Goal: Find specific page/section: Find specific page/section

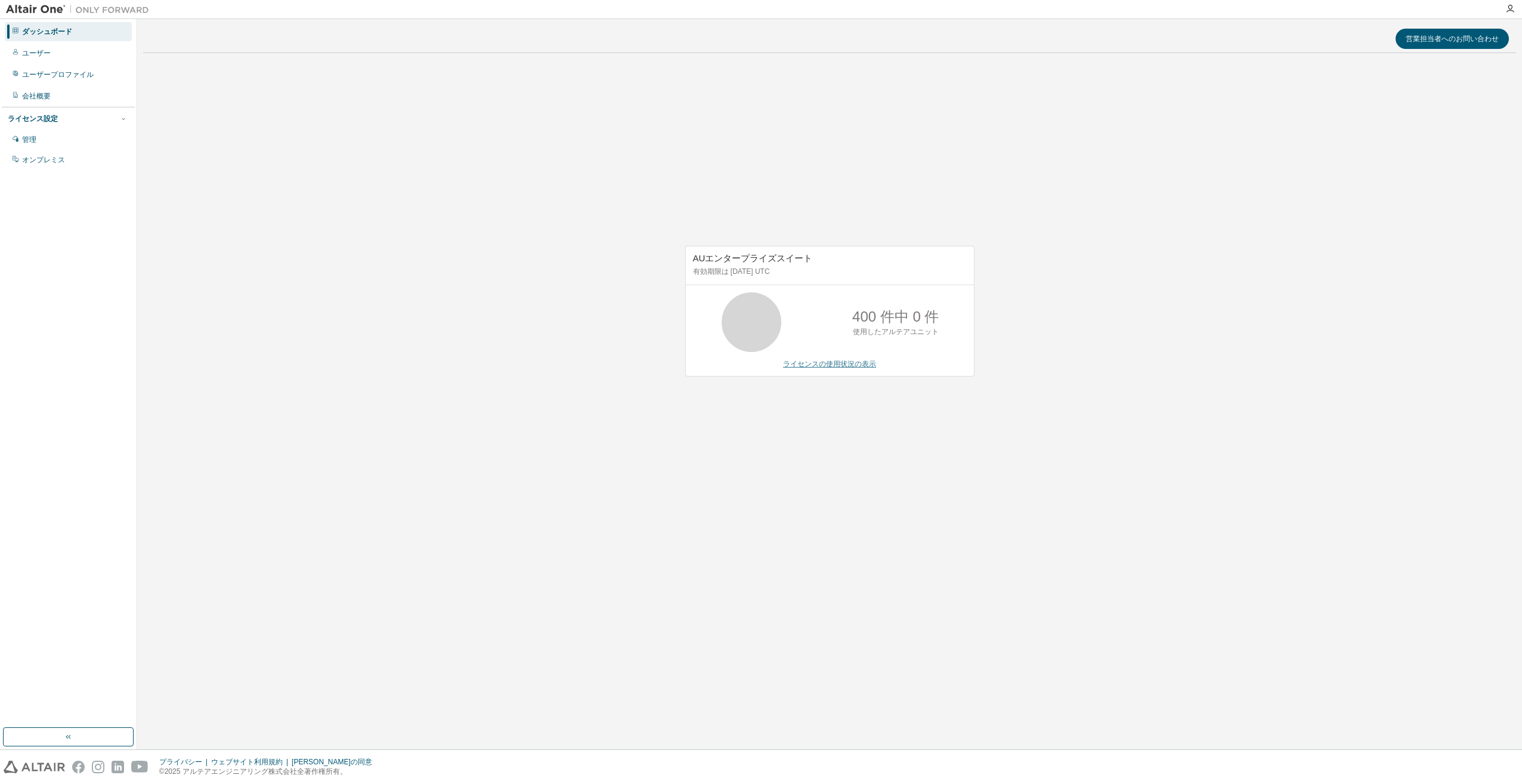
click at [844, 366] on link "ライセンスの使用状況の表示" at bounding box center [829, 364] width 93 height 9
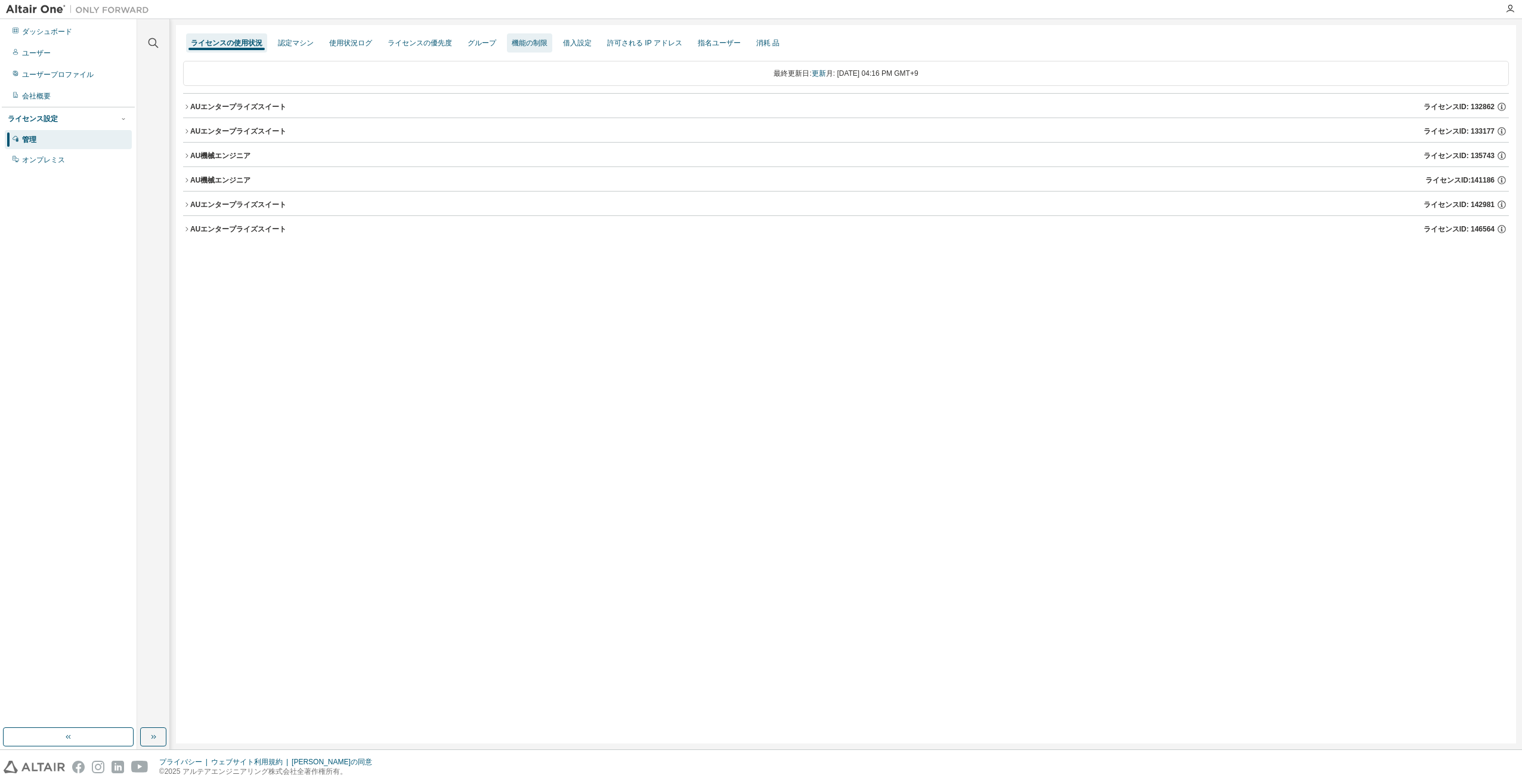
click at [520, 38] on div "機能の制限" at bounding box center [529, 43] width 36 height 10
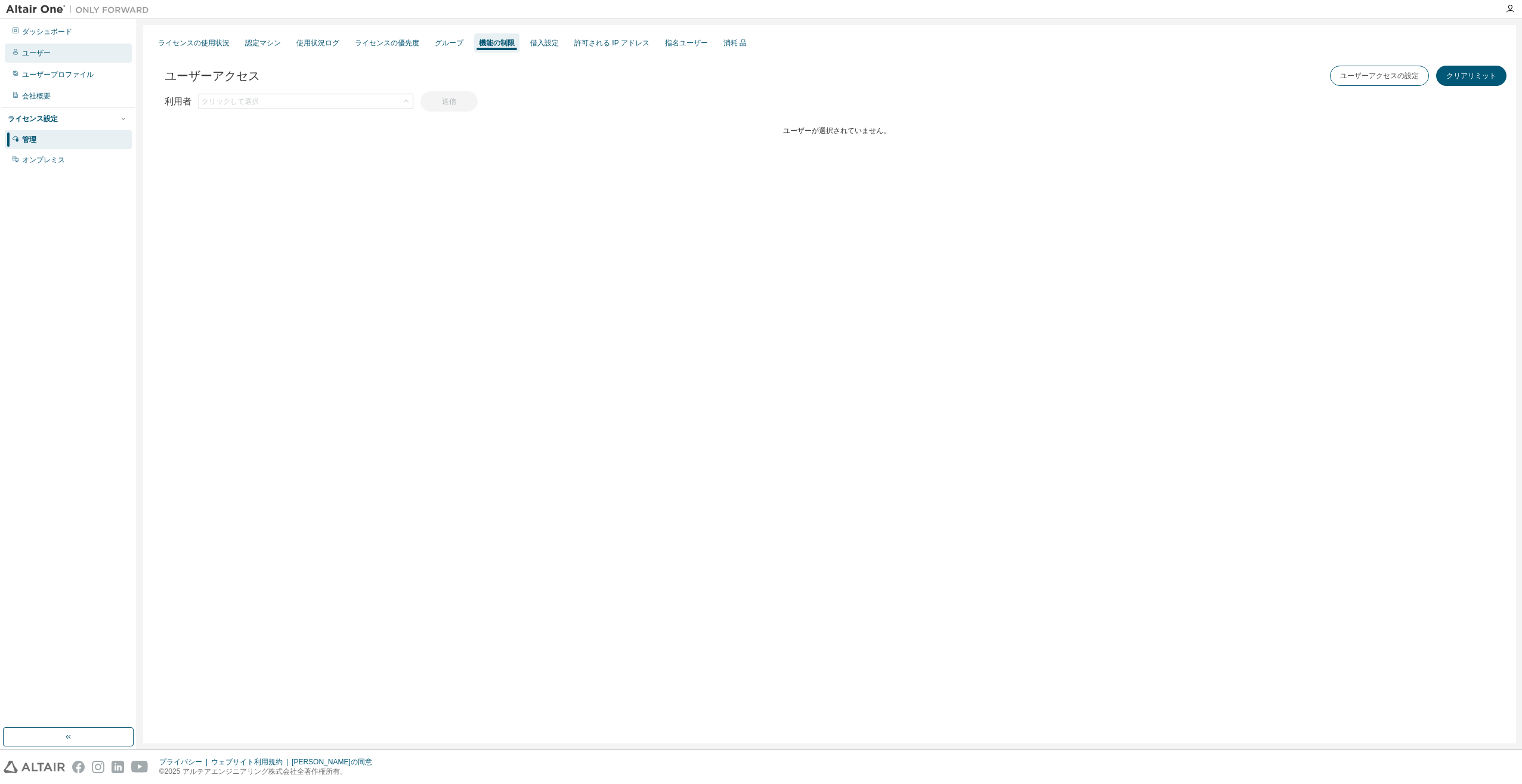
click at [78, 60] on div "ユーザー" at bounding box center [68, 53] width 127 height 19
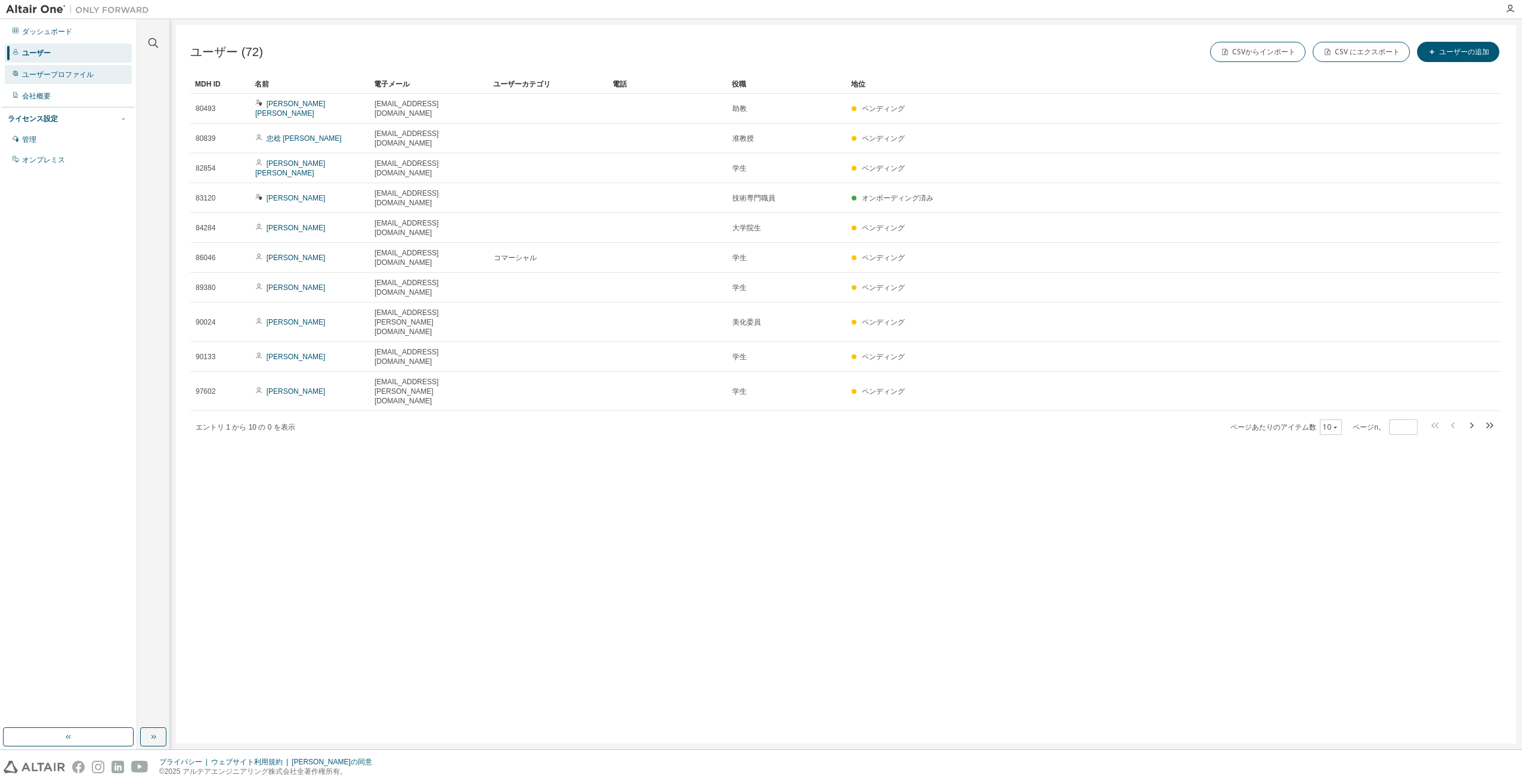
click at [75, 71] on div "ユーザープロファイル" at bounding box center [57, 74] width 71 height 10
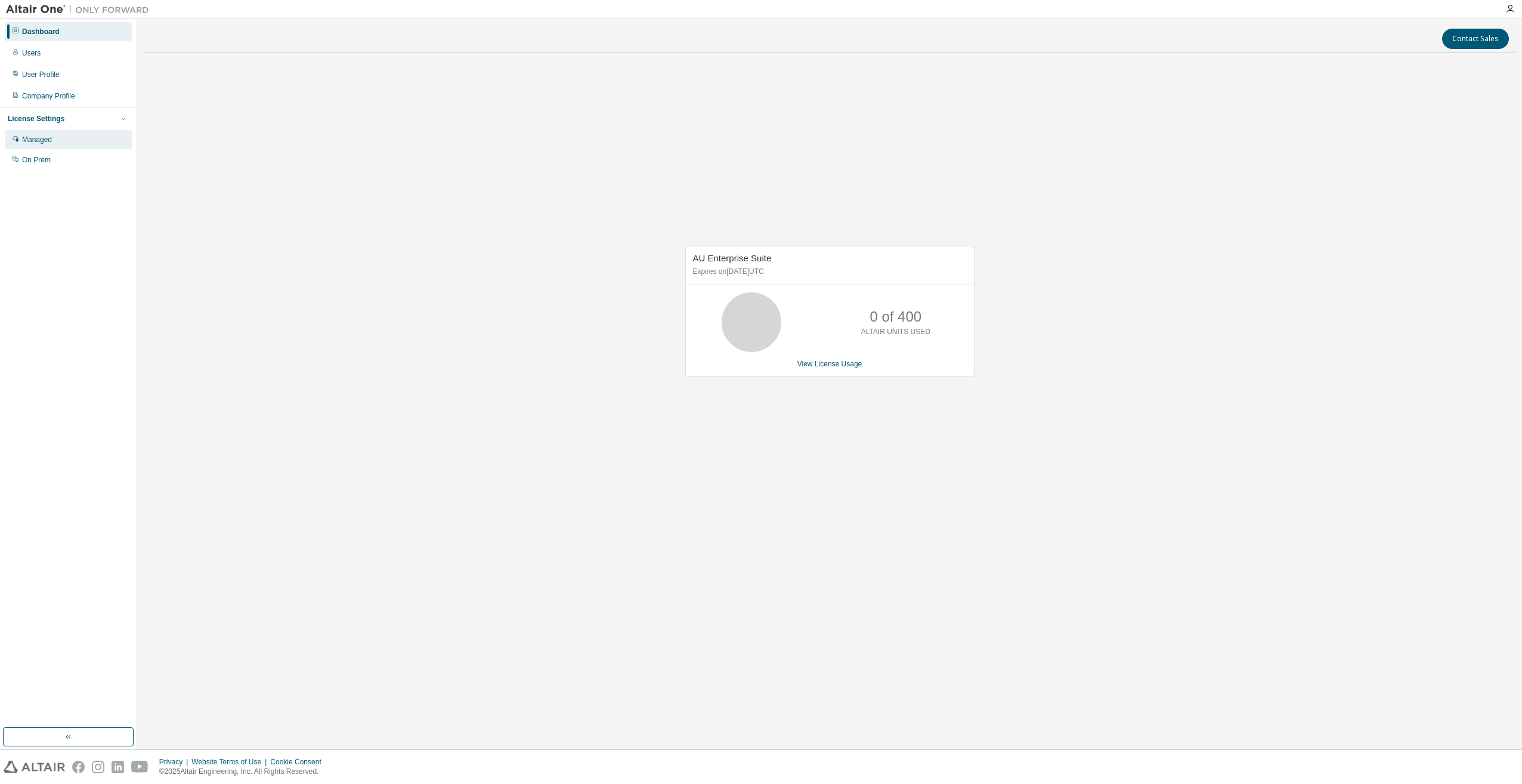
click at [57, 139] on div "Managed" at bounding box center [68, 139] width 127 height 19
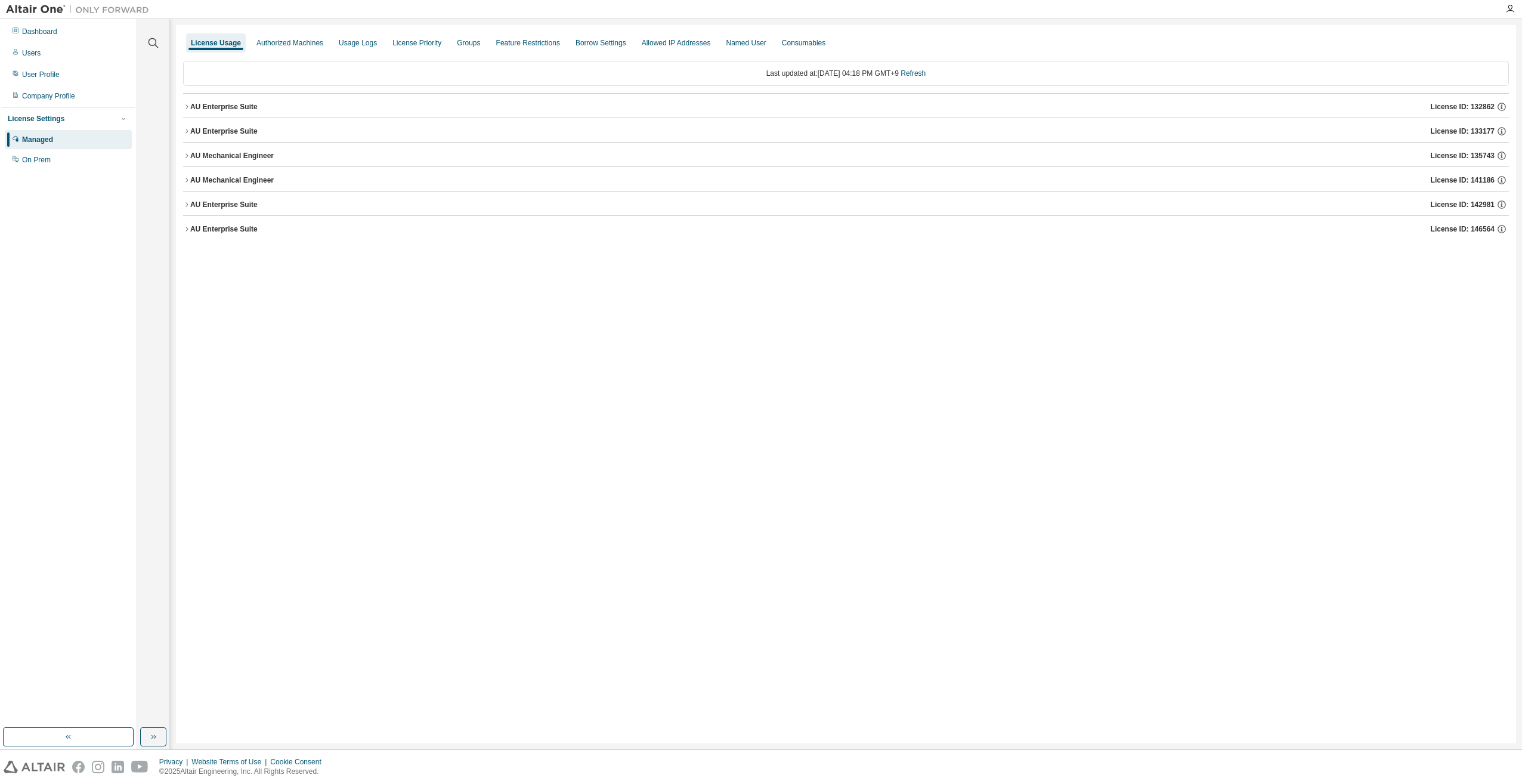
click at [187, 105] on icon "button" at bounding box center [186, 106] width 3 height 4
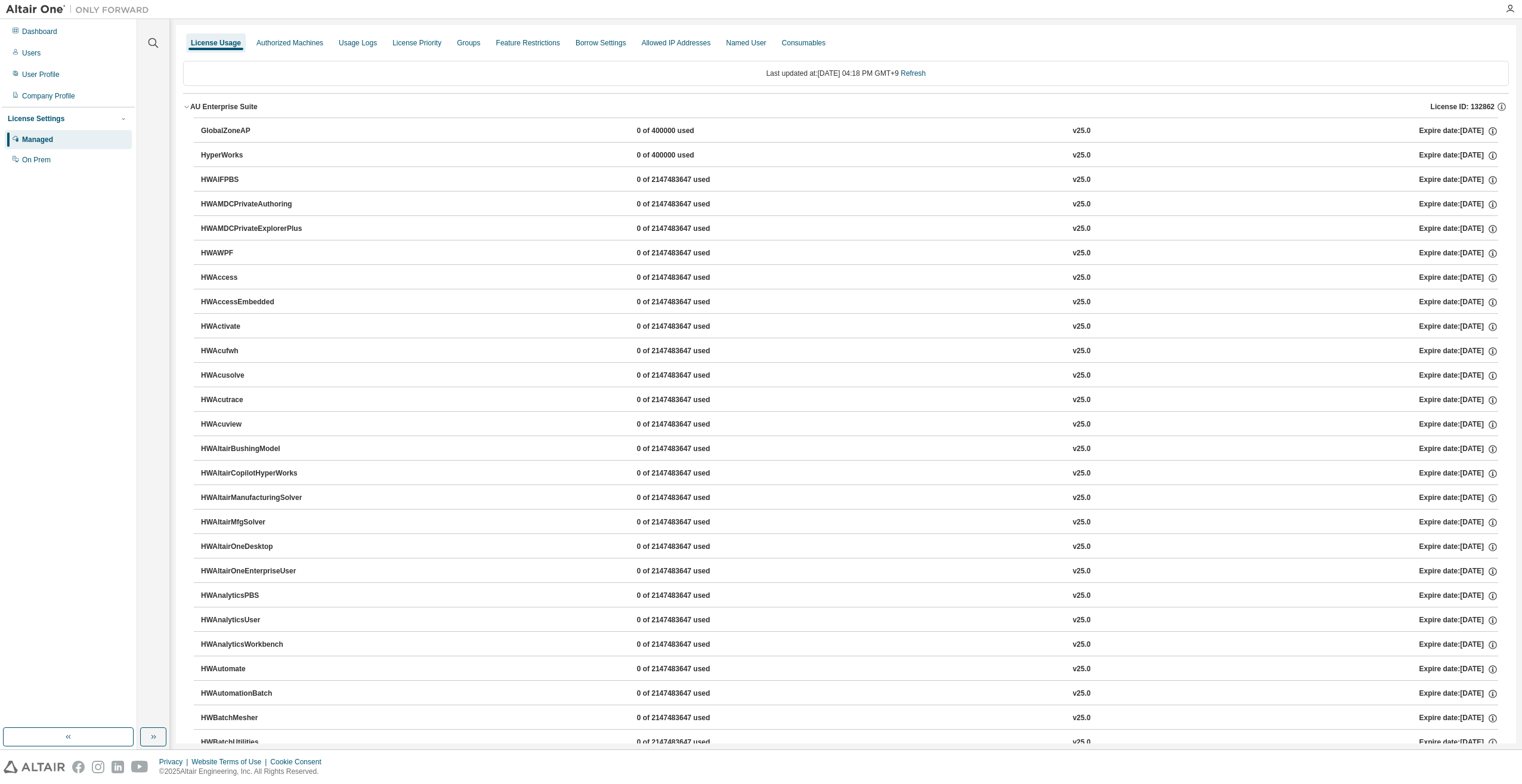
click at [187, 105] on icon "button" at bounding box center [186, 106] width 7 height 7
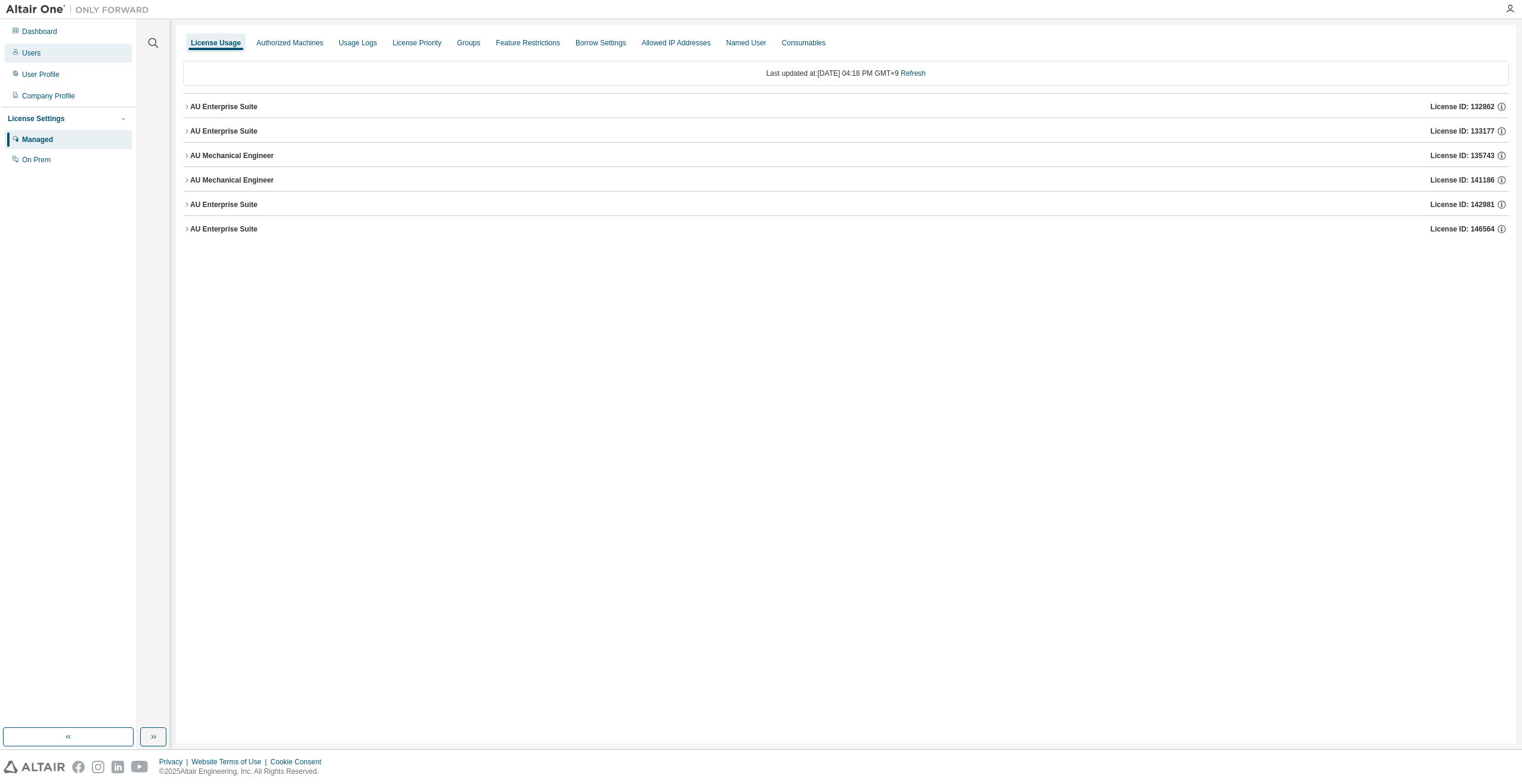
click at [87, 51] on div "Users" at bounding box center [68, 53] width 127 height 19
